Goal: Information Seeking & Learning: Learn about a topic

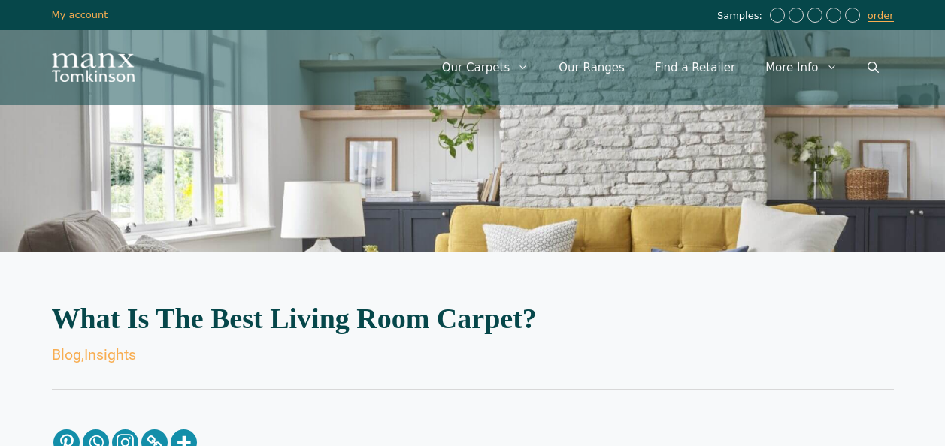
scroll to position [1577, 0]
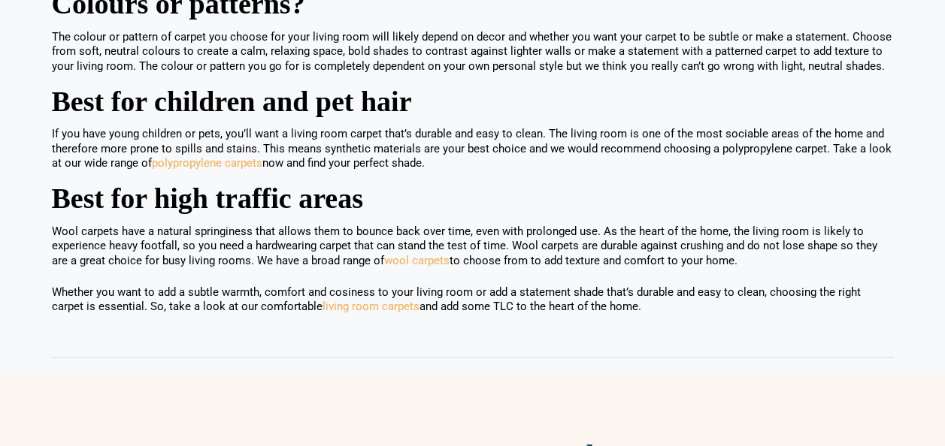
click at [319, 191] on h2 "Best for high traffic areas" at bounding box center [473, 199] width 842 height 22
drag, startPoint x: 332, startPoint y: 201, endPoint x: 328, endPoint y: 212, distance: 12.1
click at [331, 204] on h2 "Best for high traffic areas" at bounding box center [473, 199] width 842 height 22
click at [273, 197] on h2 "Best for high traffic areas" at bounding box center [473, 199] width 842 height 22
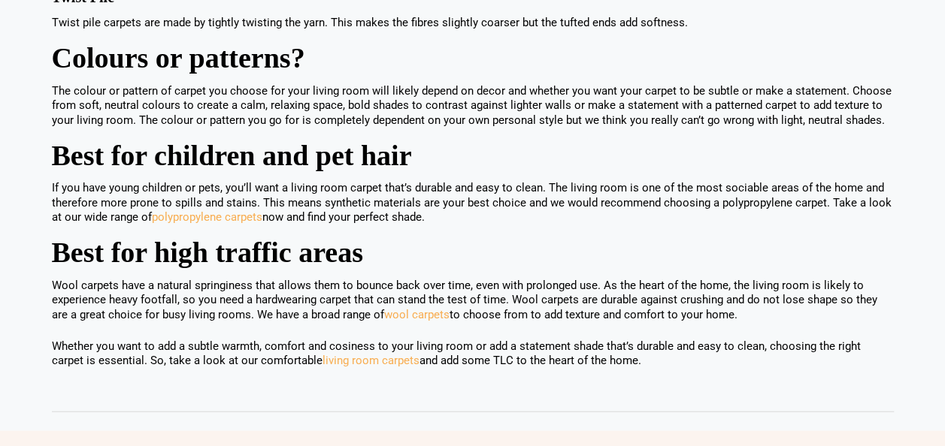
scroll to position [1502, 0]
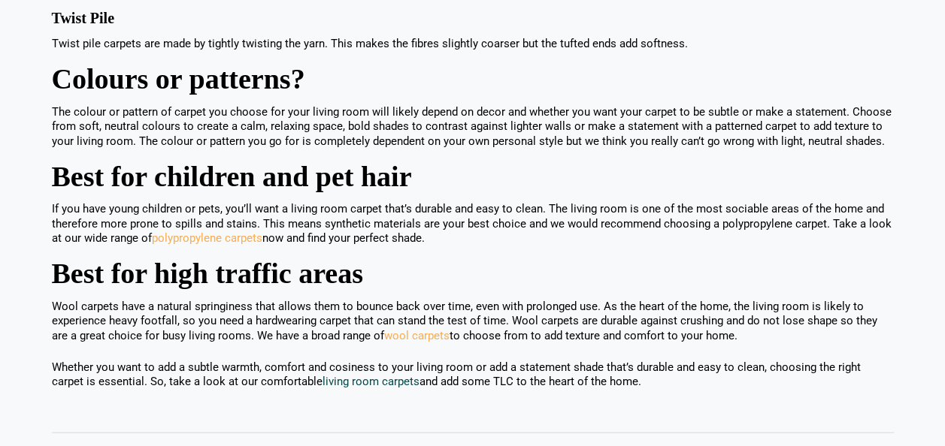
click at [352, 375] on link "living room carpets" at bounding box center [370, 382] width 97 height 14
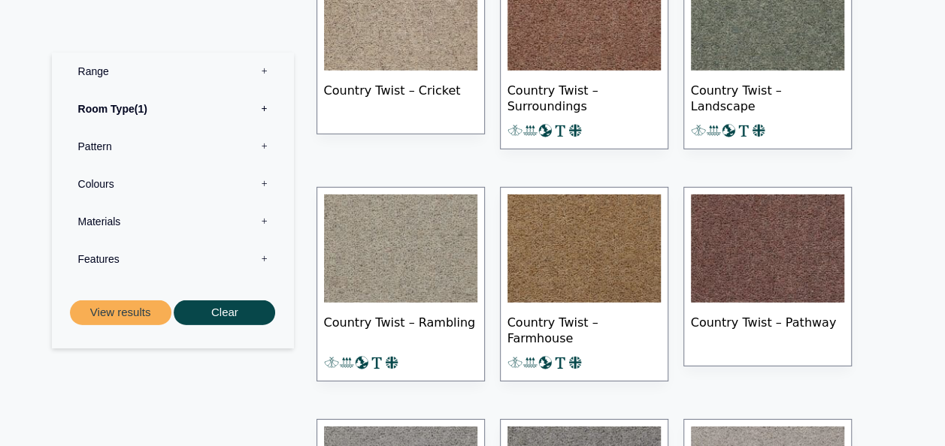
scroll to position [2179, 0]
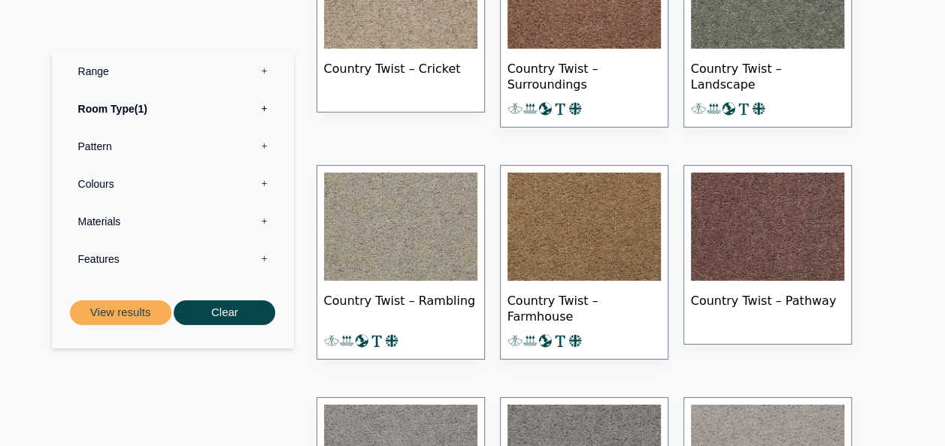
click at [95, 144] on label "Pattern 0" at bounding box center [172, 147] width 219 height 38
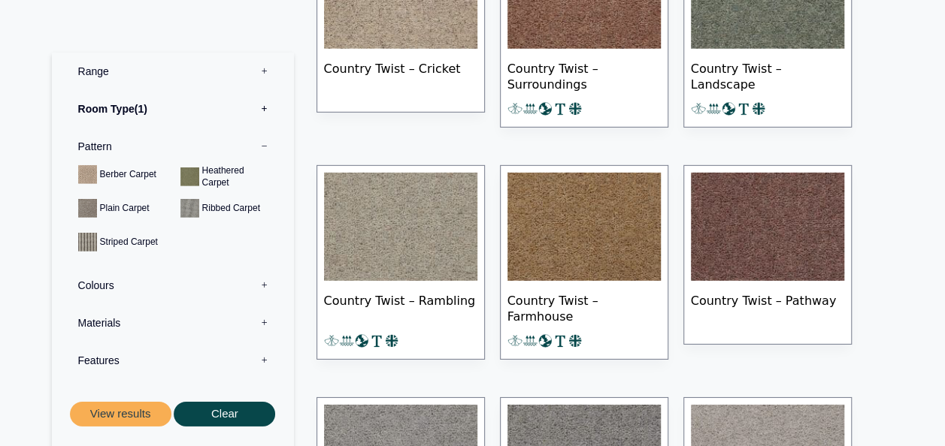
click at [96, 145] on label "Pattern 0" at bounding box center [172, 147] width 219 height 38
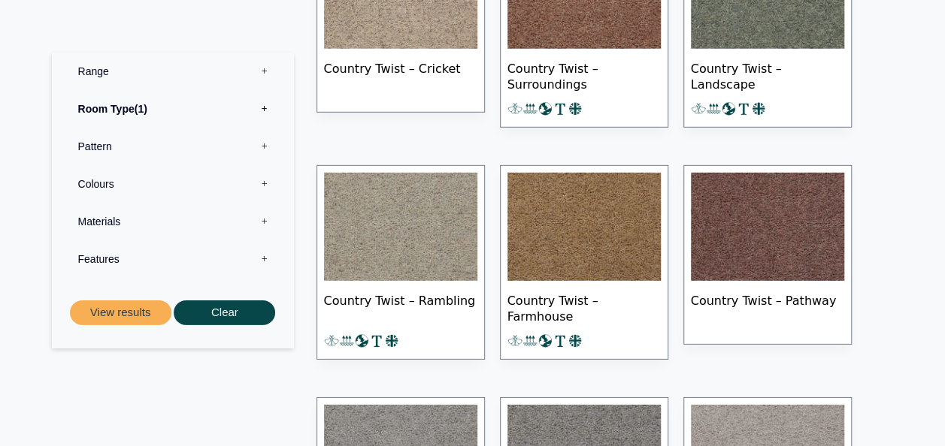
drag, startPoint x: 96, startPoint y: 144, endPoint x: 104, endPoint y: 147, distance: 8.1
click at [101, 146] on label "Pattern 0" at bounding box center [172, 147] width 219 height 38
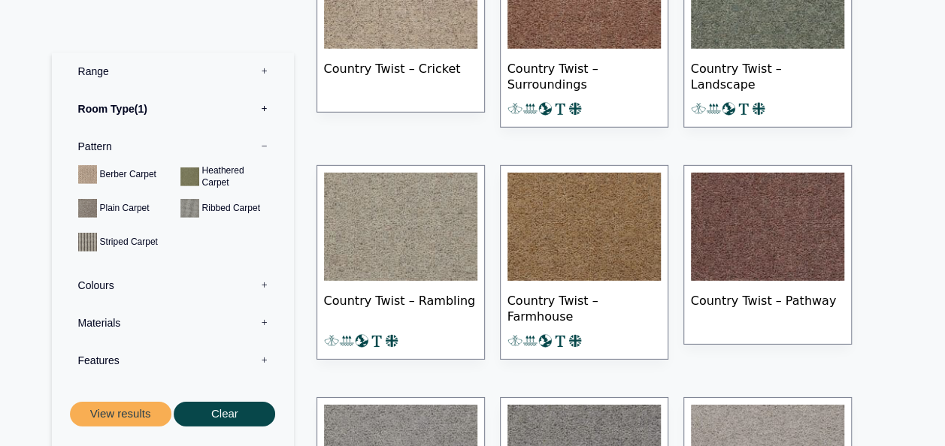
click at [107, 147] on label "Pattern 0" at bounding box center [172, 147] width 219 height 38
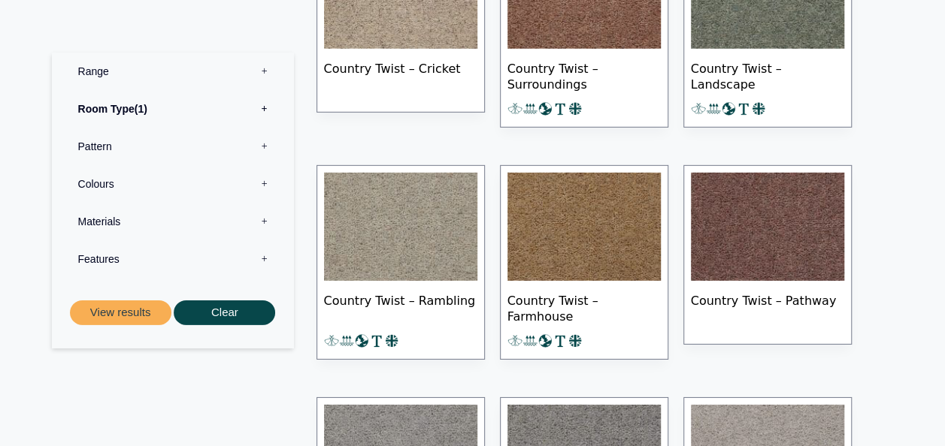
click at [98, 142] on label "Pattern 0" at bounding box center [172, 147] width 219 height 38
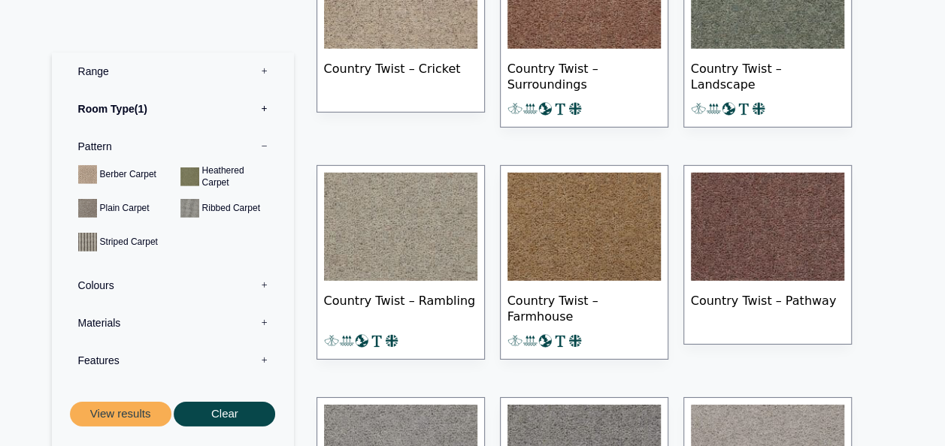
click at [100, 143] on label "Pattern 0" at bounding box center [172, 147] width 219 height 38
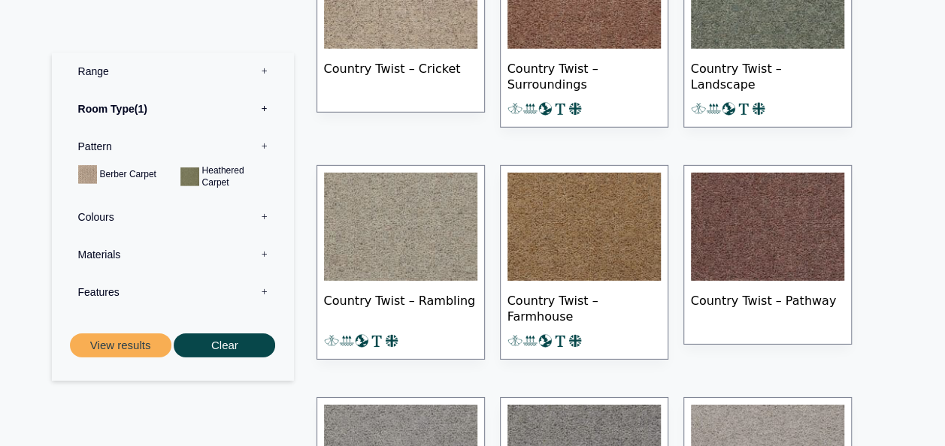
click at [104, 144] on label "Pattern 0" at bounding box center [172, 147] width 219 height 38
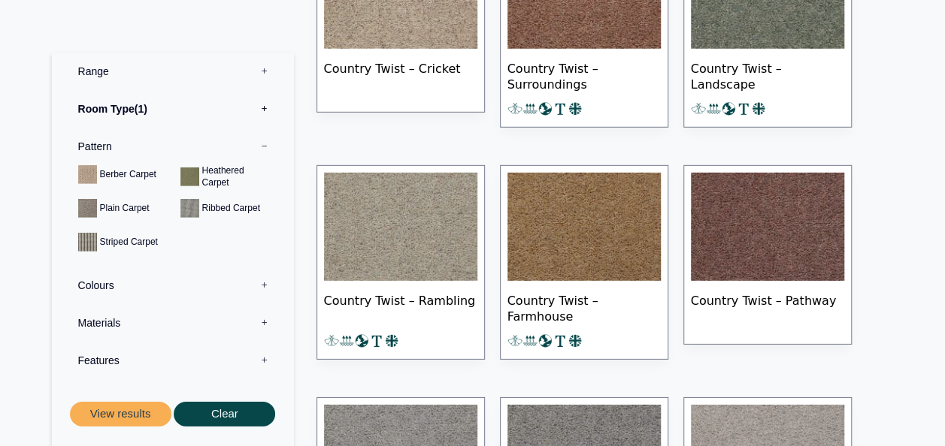
click at [287, 224] on div "Range 0 Bermuda Polypropylene Carpet Cadiz Wool Loop Carpet Calendar Trail Wool…" at bounding box center [173, 252] width 242 height 398
click at [91, 137] on label "Pattern 0" at bounding box center [172, 147] width 219 height 38
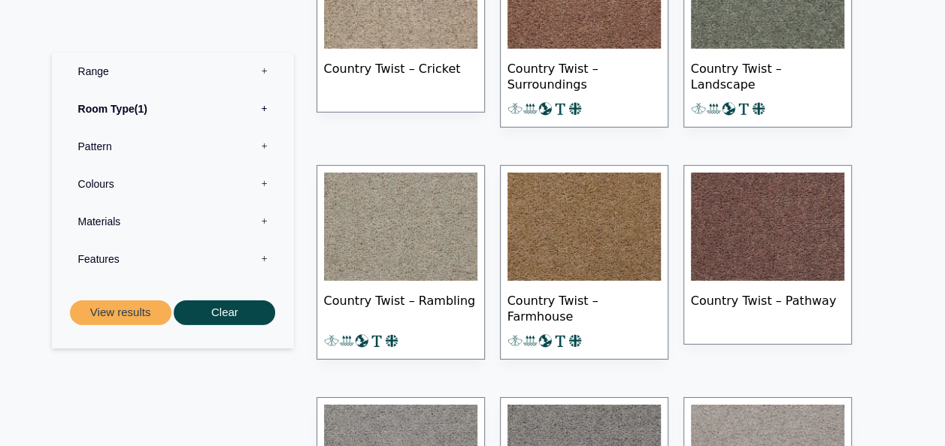
click at [85, 141] on label "Pattern 0" at bounding box center [172, 147] width 219 height 38
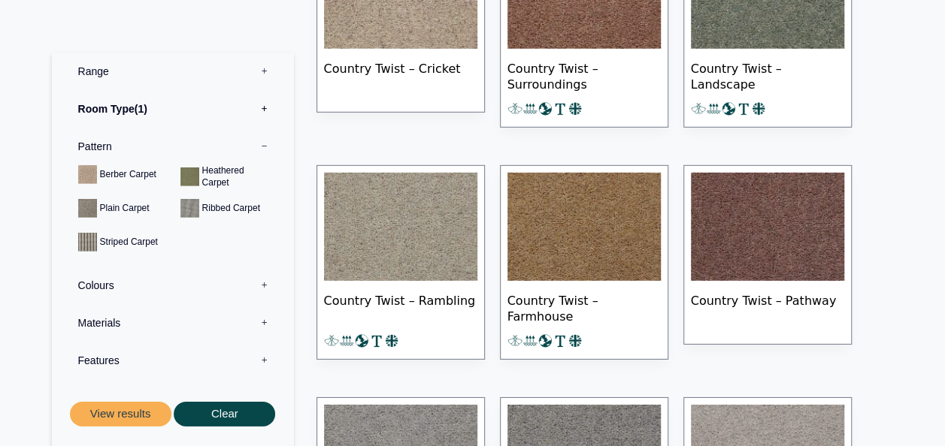
click at [87, 141] on label "Pattern 0" at bounding box center [172, 147] width 219 height 38
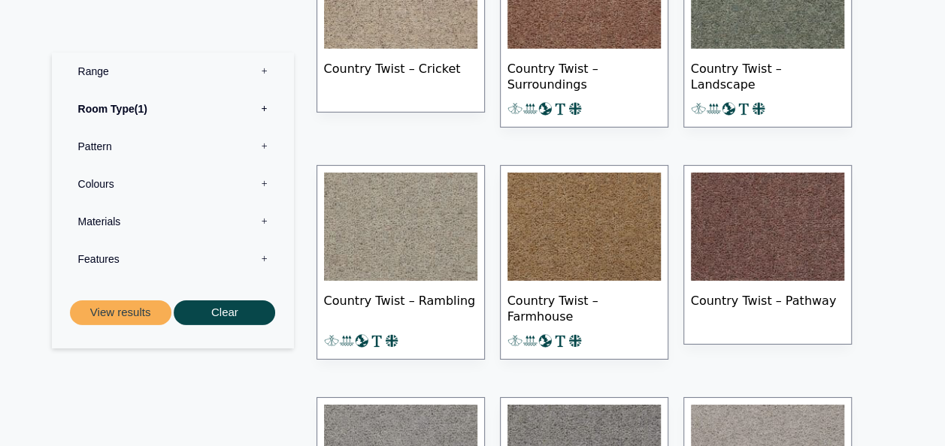
click at [261, 136] on label "Pattern 0" at bounding box center [172, 147] width 219 height 38
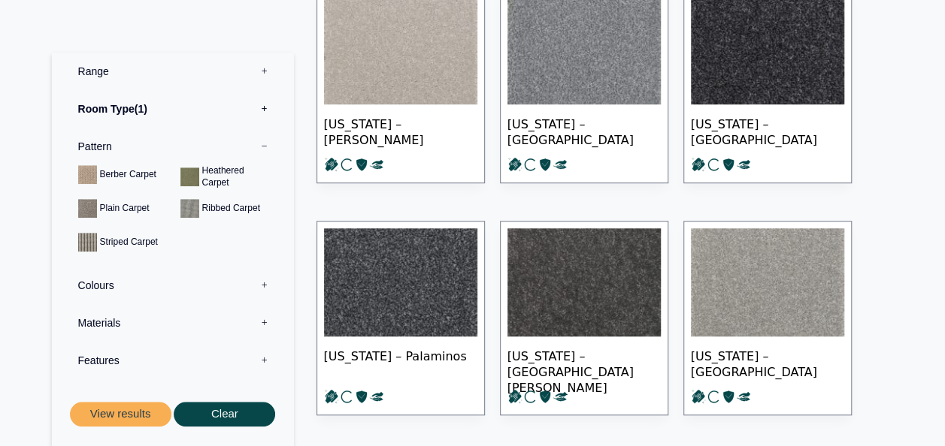
scroll to position [3307, 0]
